Goal: Task Accomplishment & Management: Use online tool/utility

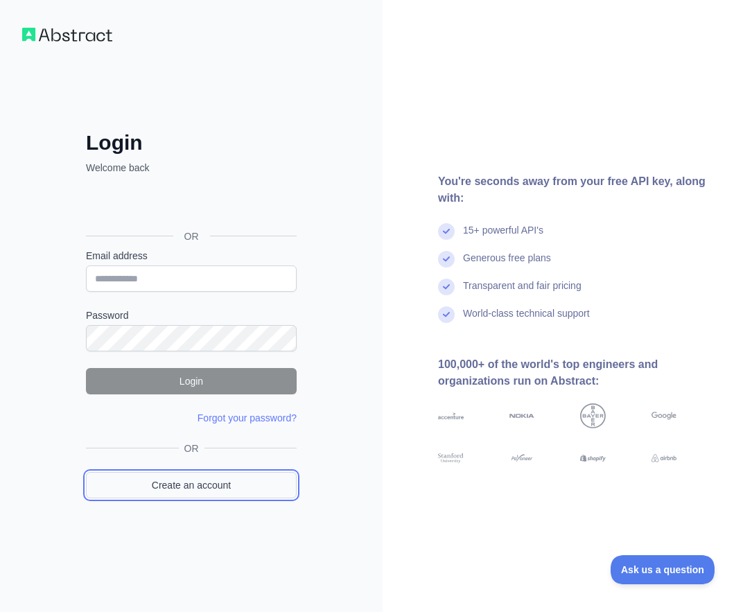
click at [115, 491] on link "Create an account" at bounding box center [191, 485] width 211 height 26
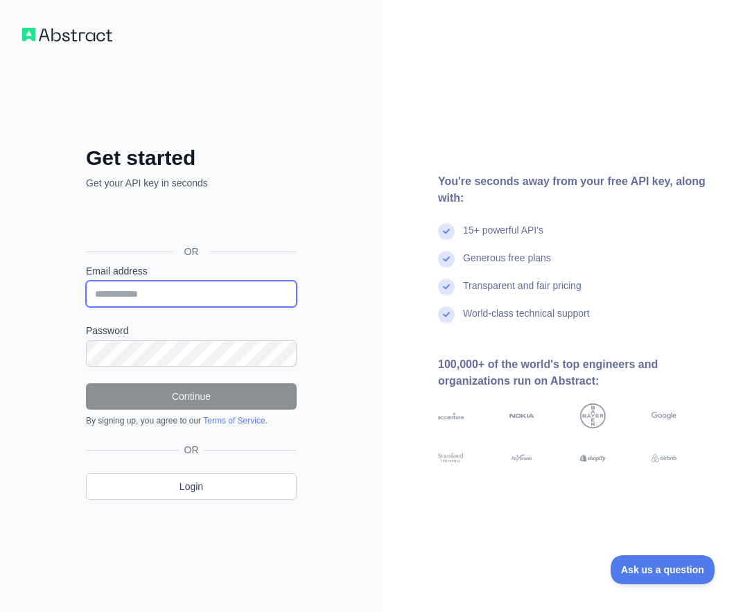
click at [144, 282] on input "Email address" at bounding box center [191, 294] width 211 height 26
paste input "**********"
type input "**********"
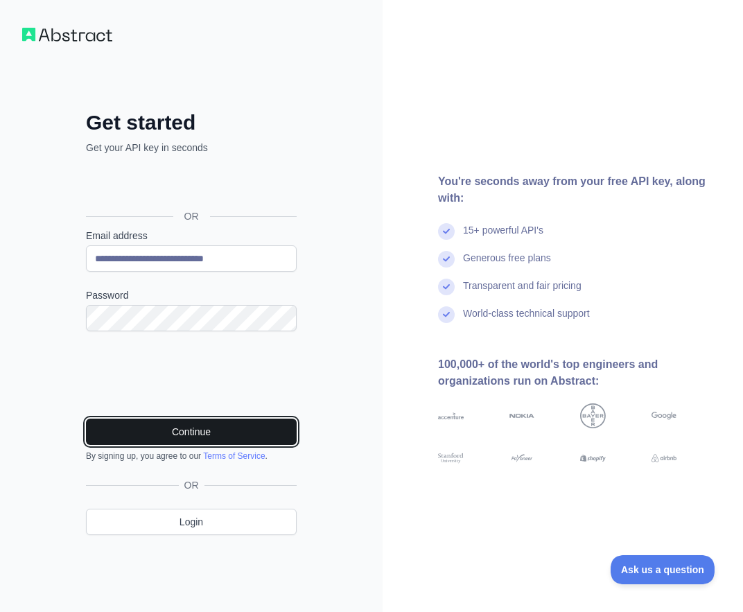
click at [207, 429] on button "Continue" at bounding box center [191, 432] width 211 height 26
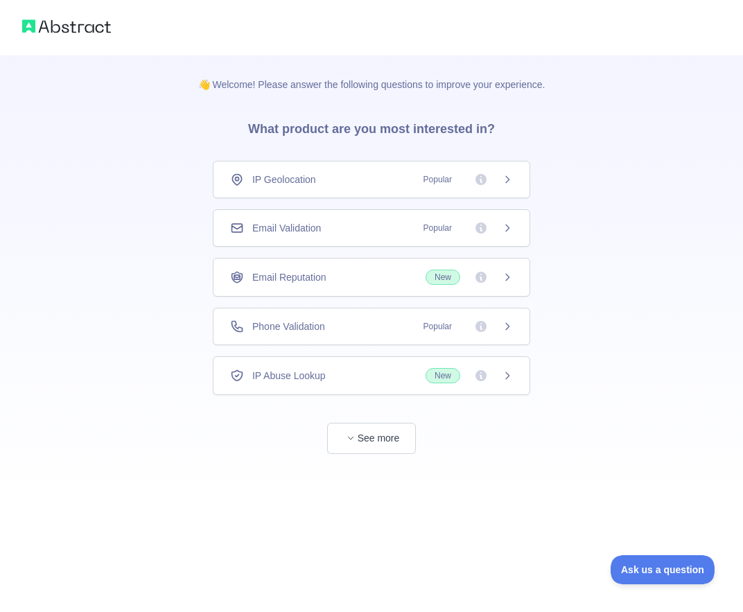
click at [312, 218] on div "Email Validation Popular" at bounding box center [372, 227] width 318 height 37
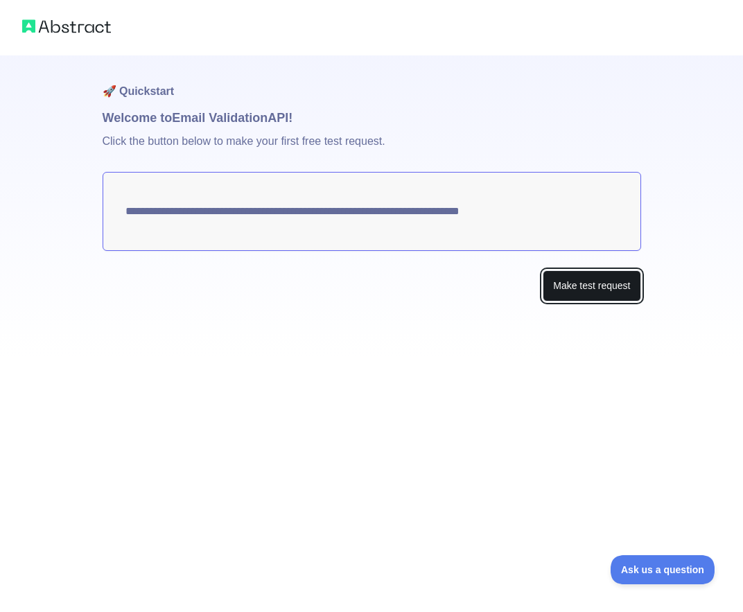
click at [589, 293] on button "Make test request" at bounding box center [592, 285] width 98 height 31
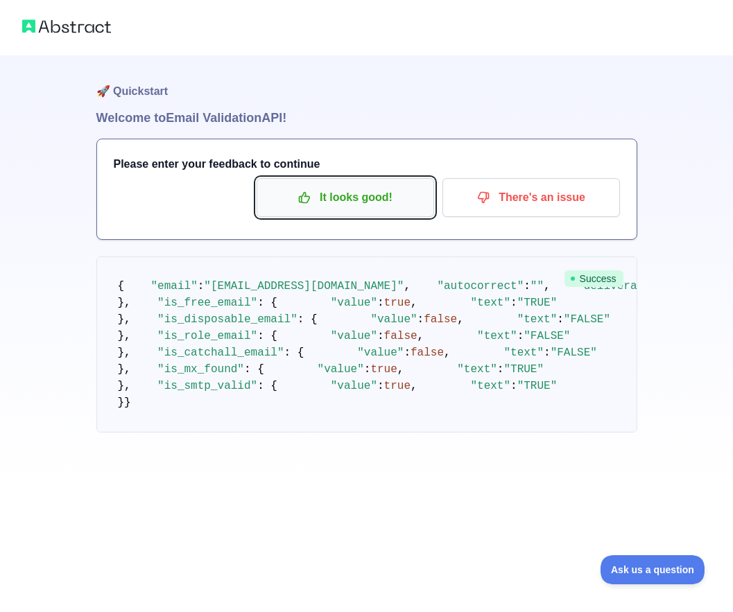
click at [361, 190] on p "It looks good!" at bounding box center [345, 198] width 157 height 24
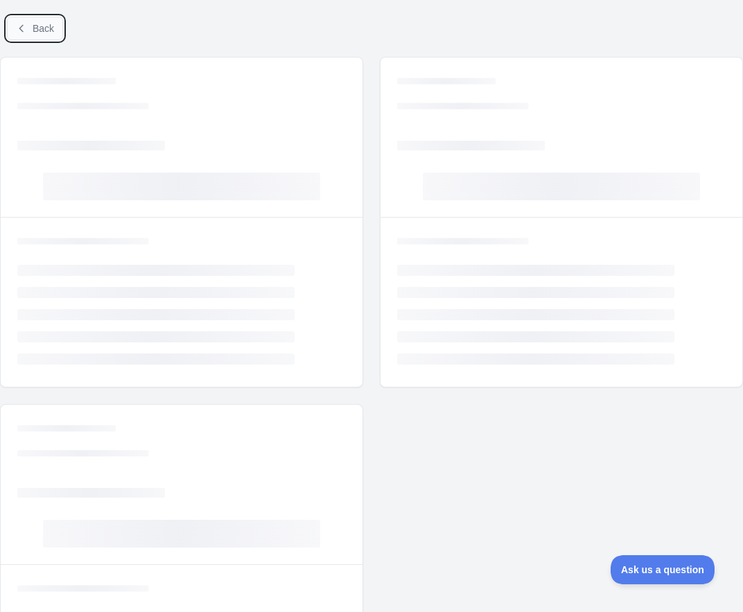
click at [21, 22] on button "Back" at bounding box center [35, 29] width 56 height 24
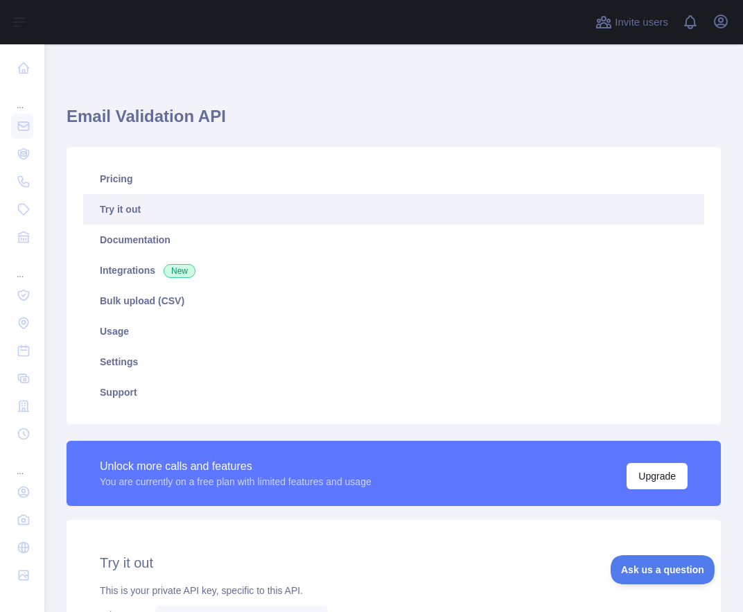
scroll to position [340, 0]
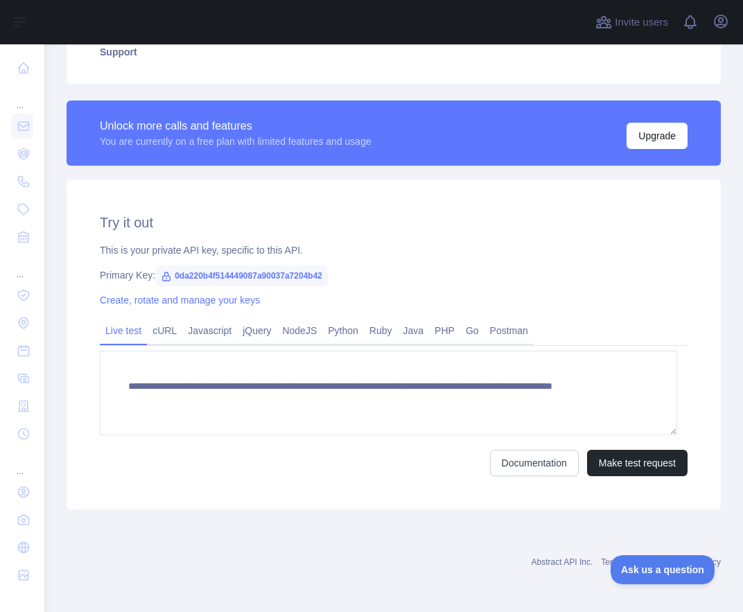
click at [264, 275] on span "0da220b4f514449087a90037a7204b42" at bounding box center [241, 276] width 173 height 21
copy span "0da220b4f514449087a90037a7204b42"
